Goal: Information Seeking & Learning: Understand process/instructions

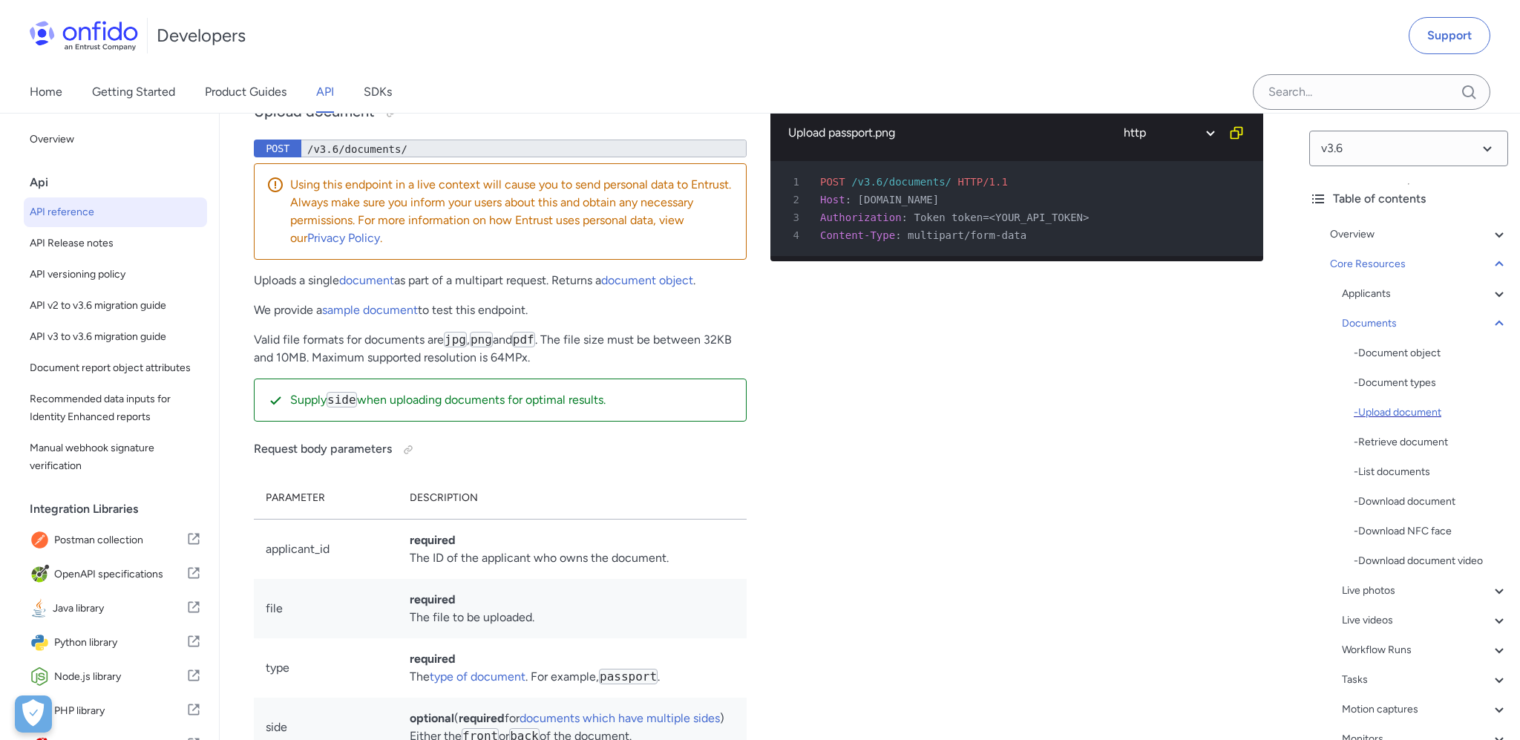
click at [1402, 413] on div "- Upload document" at bounding box center [1431, 413] width 154 height 18
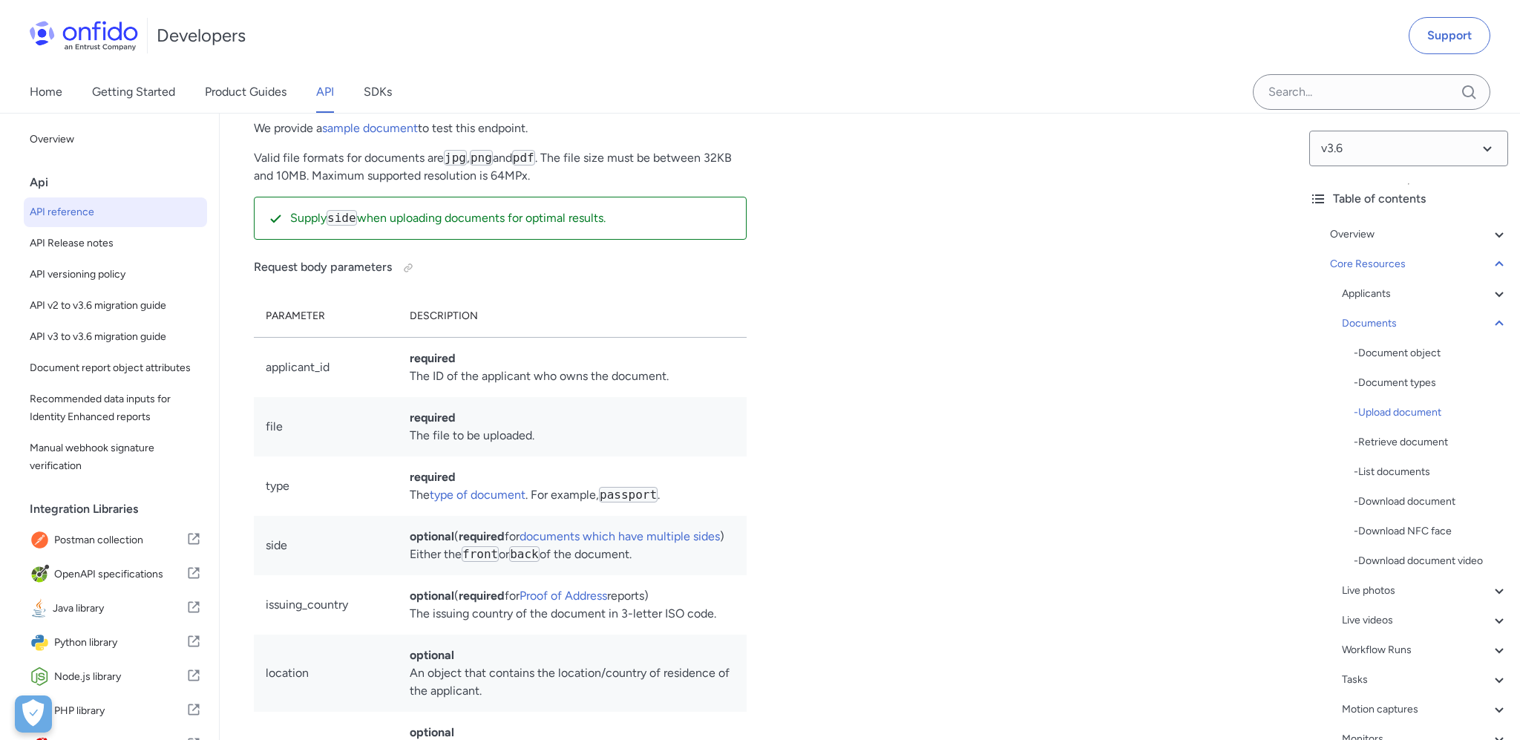
scroll to position [24195, 0]
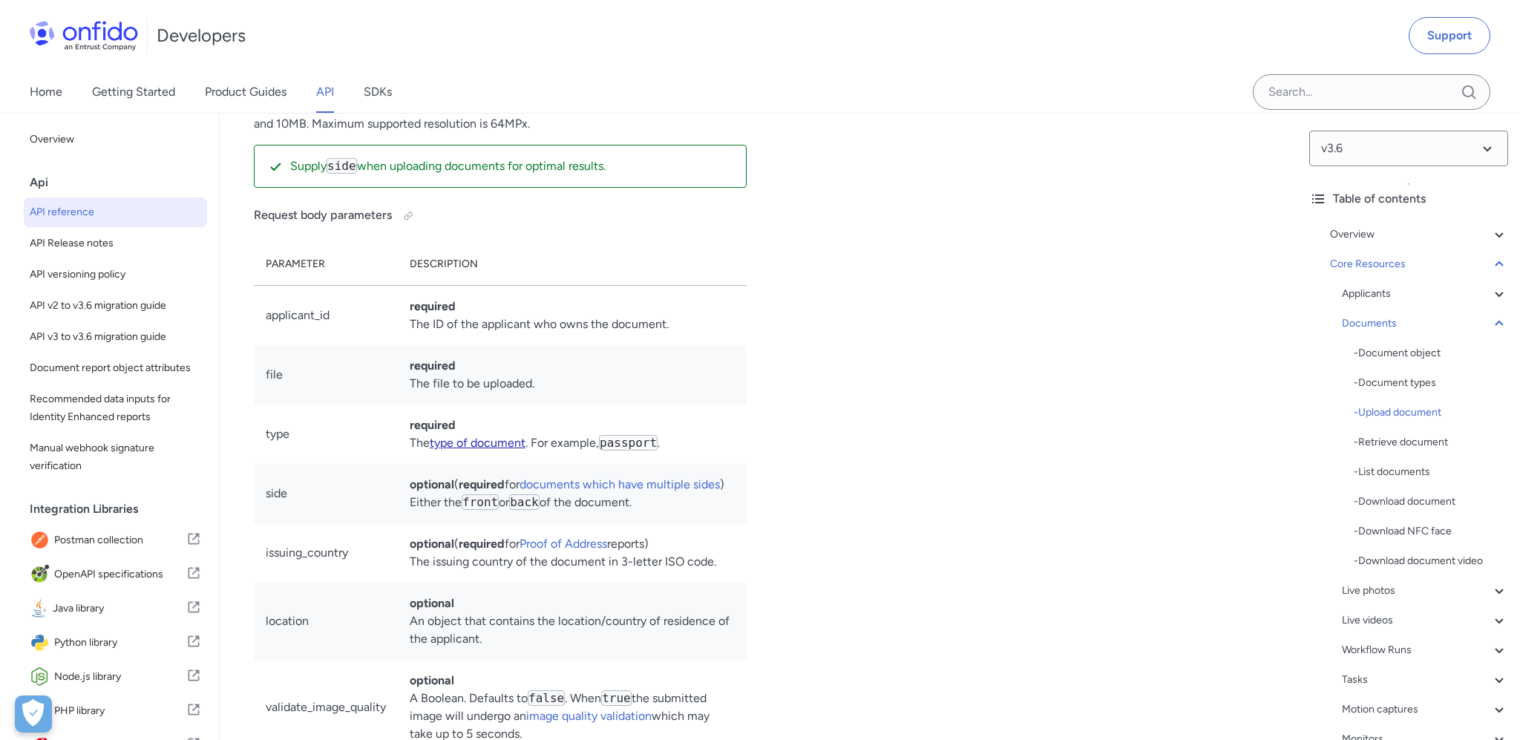
click at [492, 450] on link "type of document" at bounding box center [478, 443] width 96 height 14
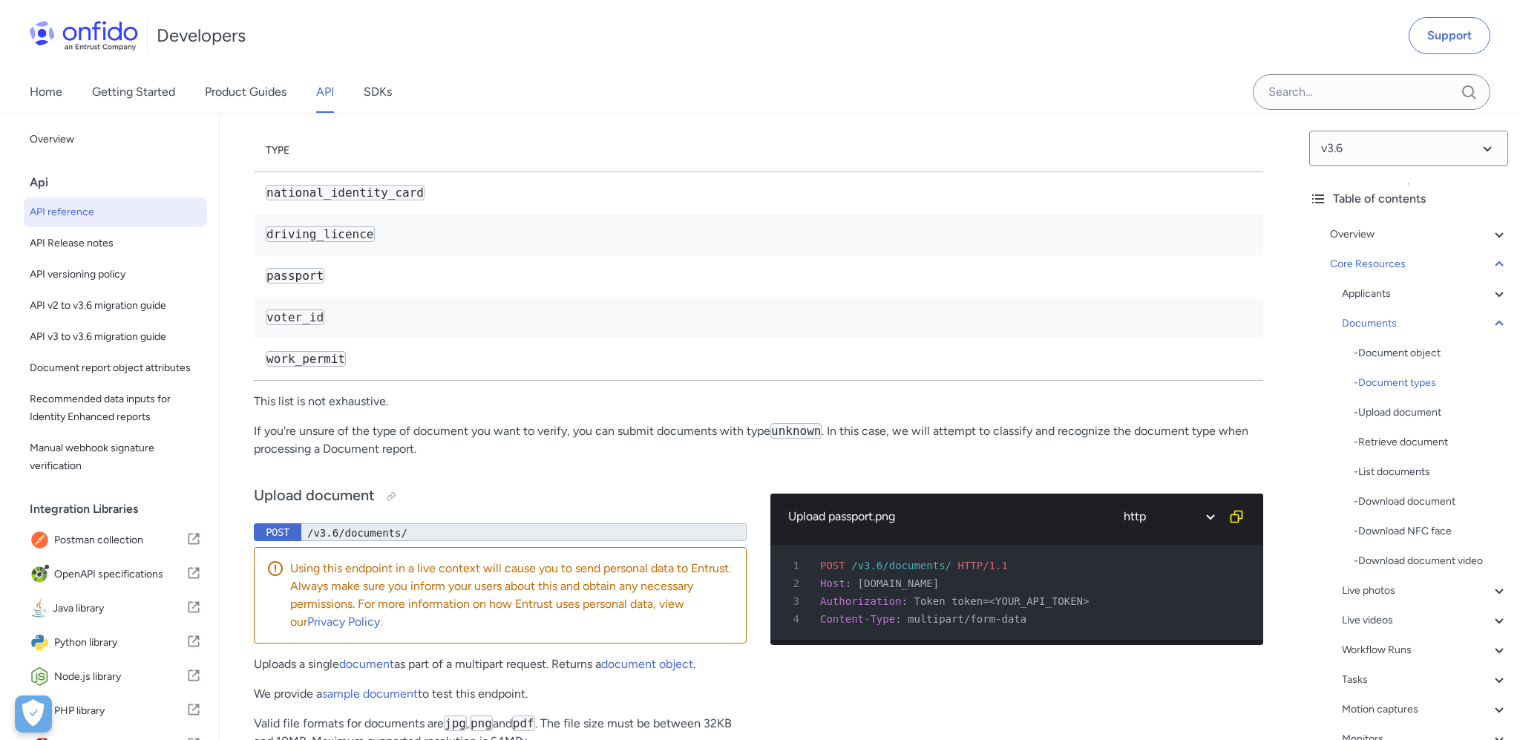
scroll to position [23580, 0]
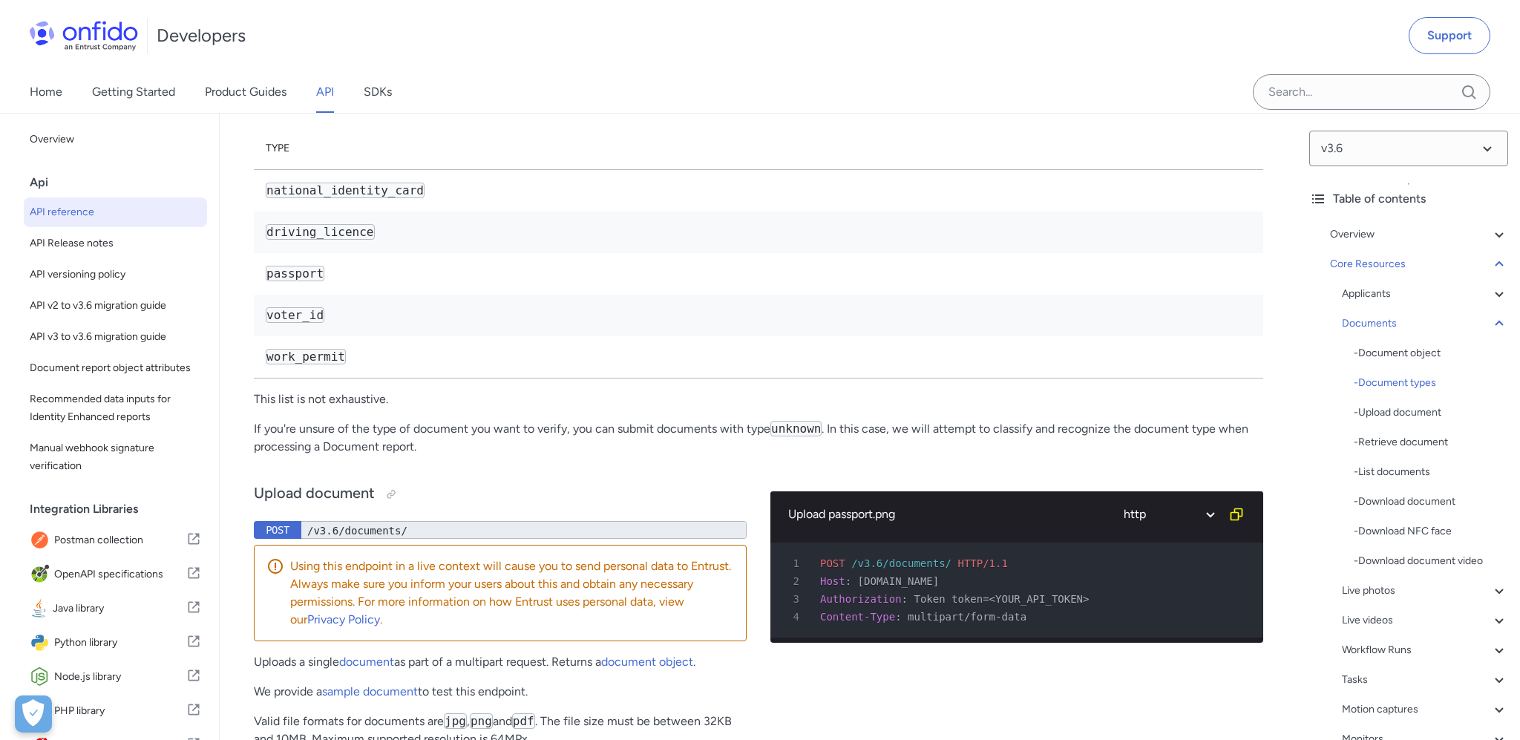
click at [268, 456] on p "If you're unsure of the type of document you want to verify, you can submit doc…" at bounding box center [759, 438] width 1010 height 36
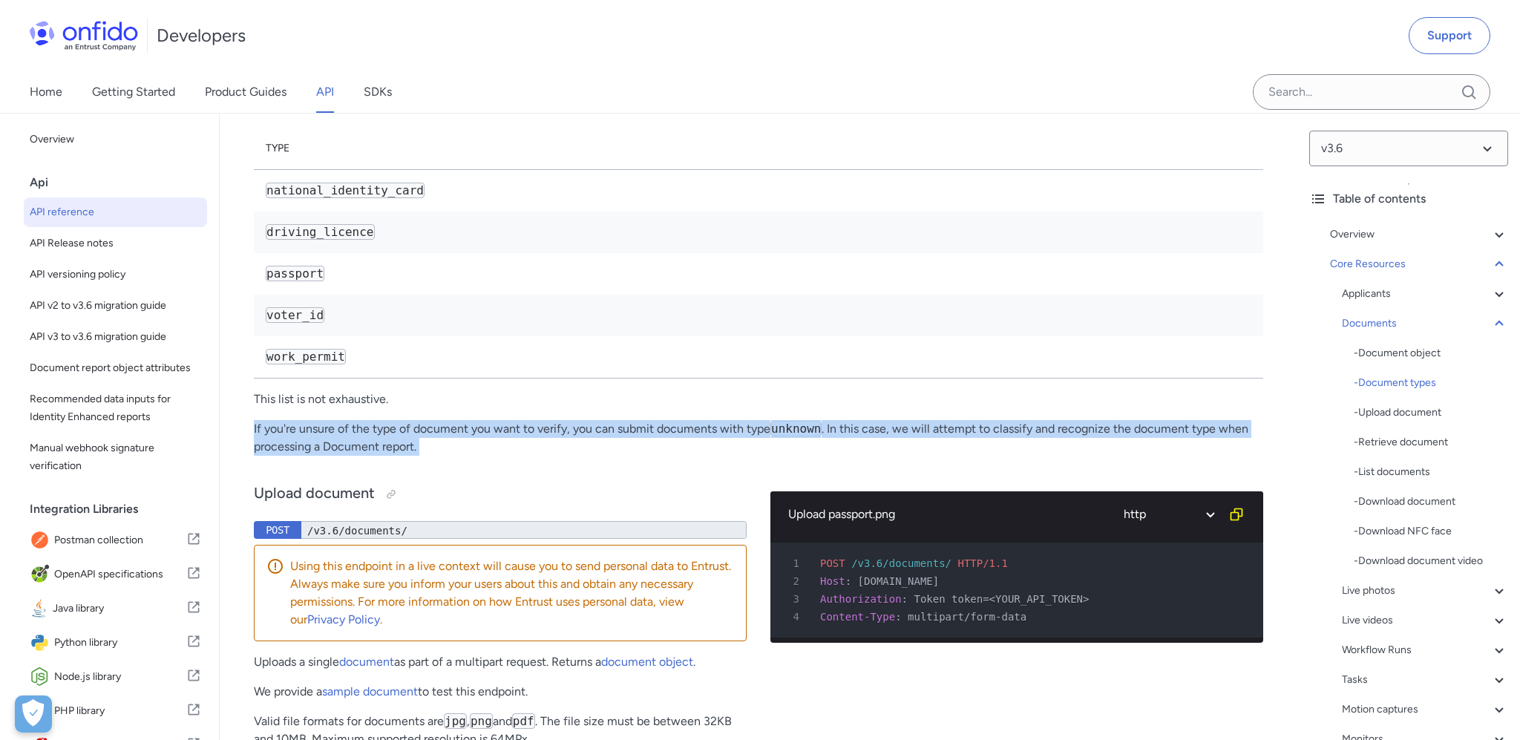
click at [268, 456] on p "If you're unsure of the type of document you want to verify, you can submit doc…" at bounding box center [759, 438] width 1010 height 36
click at [794, 437] on code "unknown" at bounding box center [796, 429] width 51 height 16
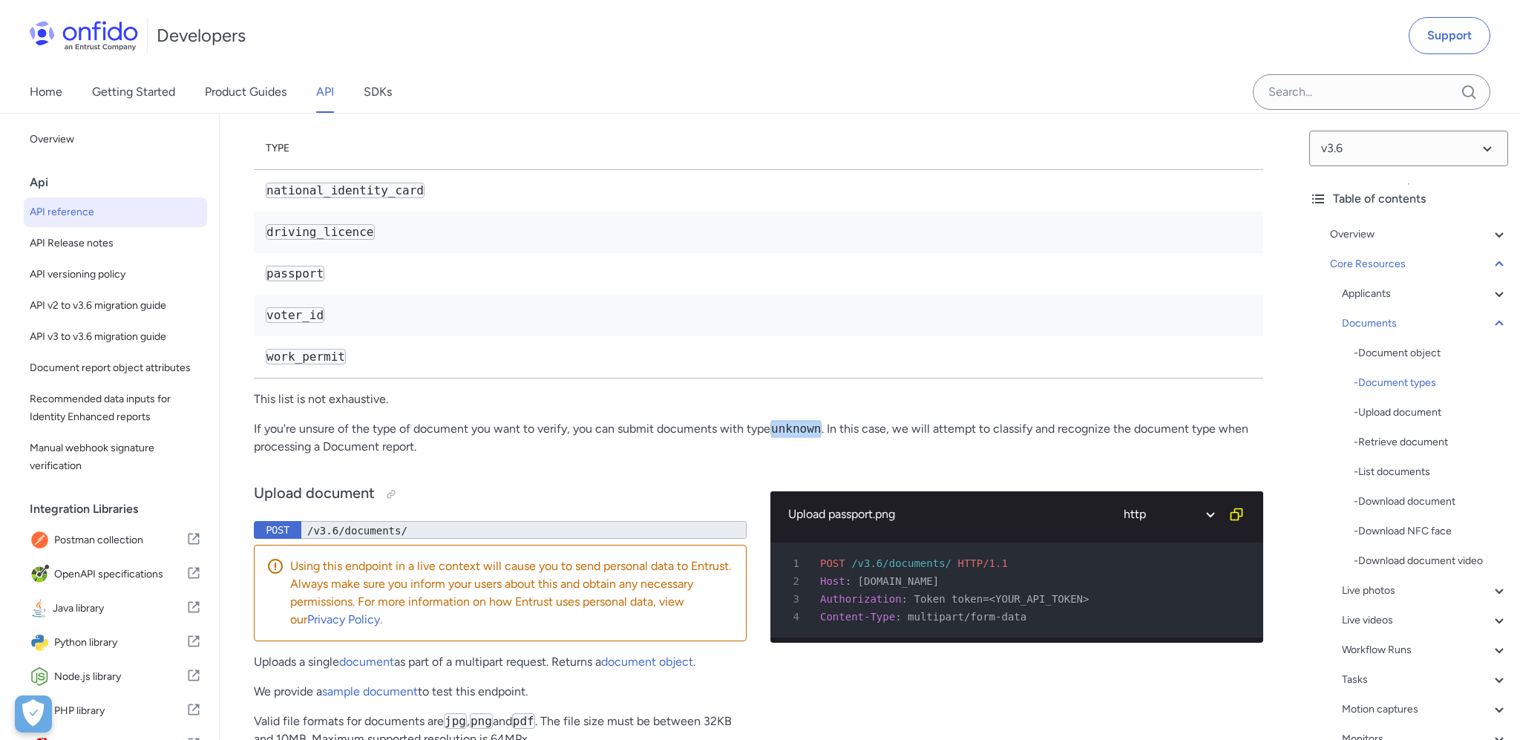
click at [794, 437] on code "unknown" at bounding box center [796, 429] width 51 height 16
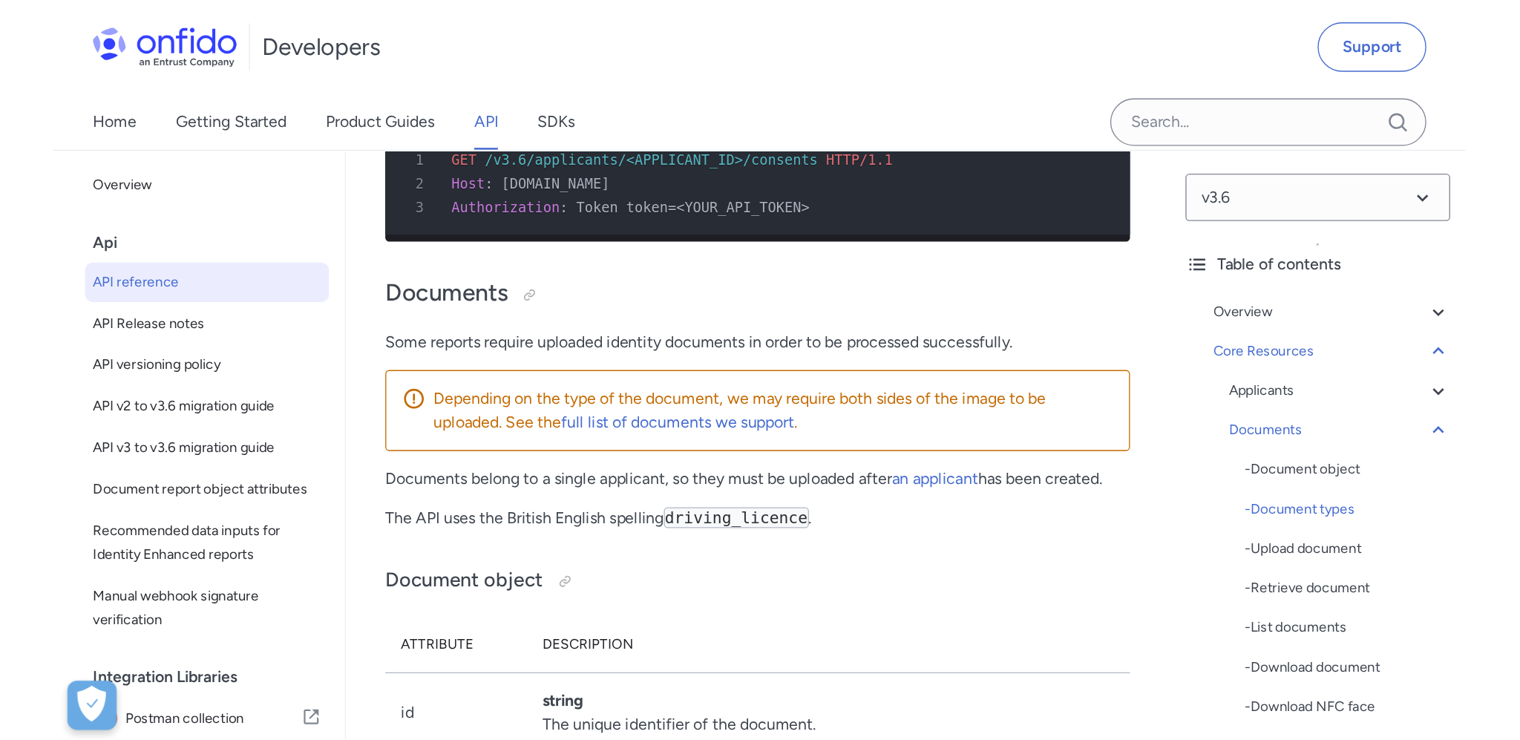
scroll to position [28052, 0]
